Goal: Transaction & Acquisition: Purchase product/service

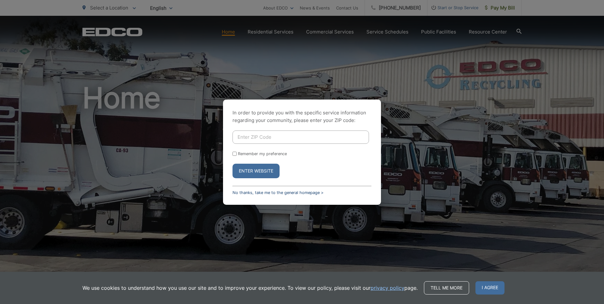
click at [258, 194] on link "No thanks, take me to the general homepage >" at bounding box center [277, 192] width 91 height 5
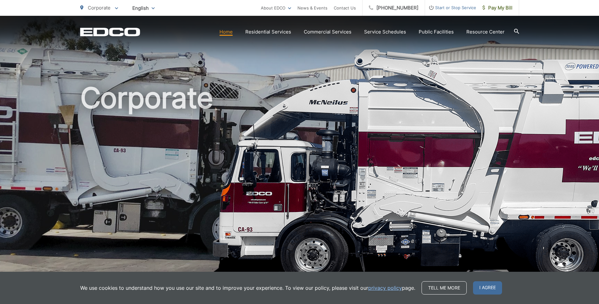
drag, startPoint x: 494, startPoint y: 290, endPoint x: 499, endPoint y: 240, distance: 50.1
click at [494, 290] on span "I agree" at bounding box center [487, 287] width 29 height 13
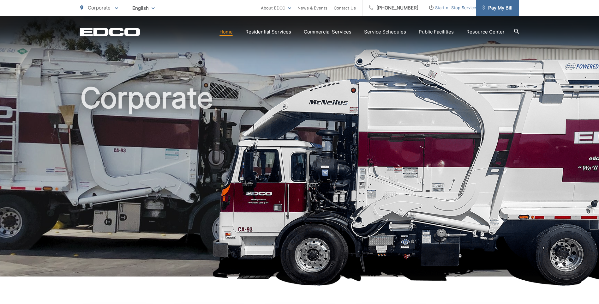
click at [504, 7] on span "Pay My Bill" at bounding box center [497, 8] width 30 height 8
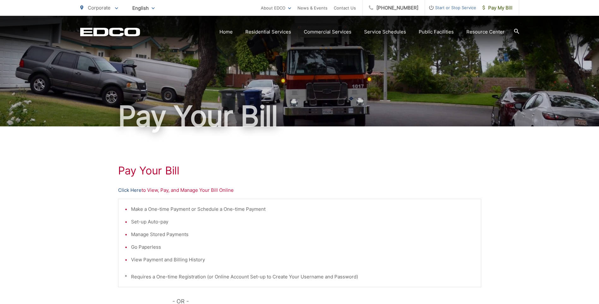
click at [131, 190] on link "Click Here" at bounding box center [129, 190] width 23 height 8
